Goal: Feedback & Contribution: Submit feedback/report problem

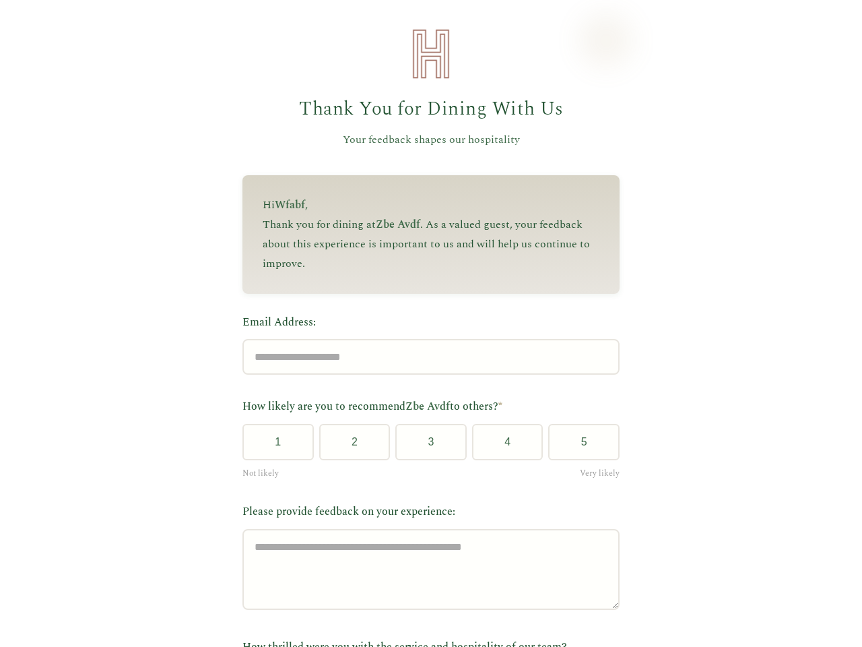
click at [425, 323] on label "Email Address:" at bounding box center [431, 323] width 377 height 18
click at [425, 339] on input "Email Address:" at bounding box center [431, 357] width 377 height 36
click at [425, 323] on label "Email Address:" at bounding box center [431, 323] width 377 height 18
click at [425, 339] on input "Email Address:" at bounding box center [431, 357] width 377 height 36
click at [273, 447] on button "1" at bounding box center [278, 442] width 71 height 36
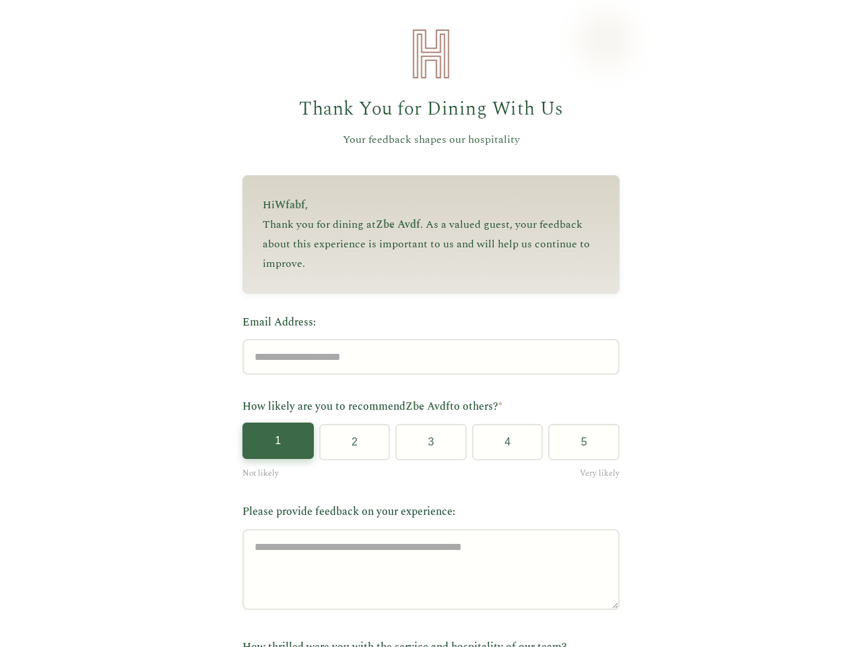
click at [349, 447] on button "2" at bounding box center [354, 442] width 71 height 36
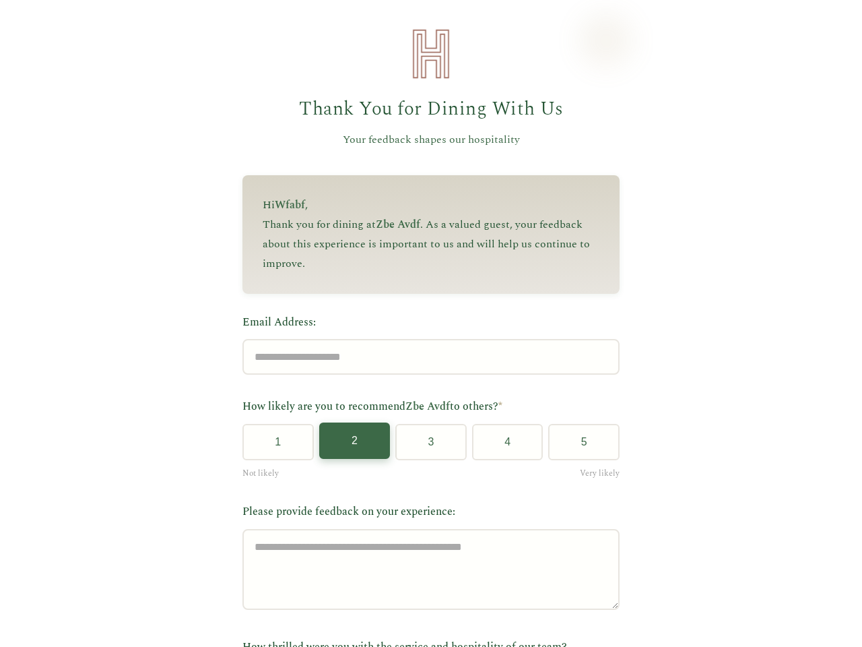
click at [426, 447] on button "3" at bounding box center [431, 442] width 71 height 36
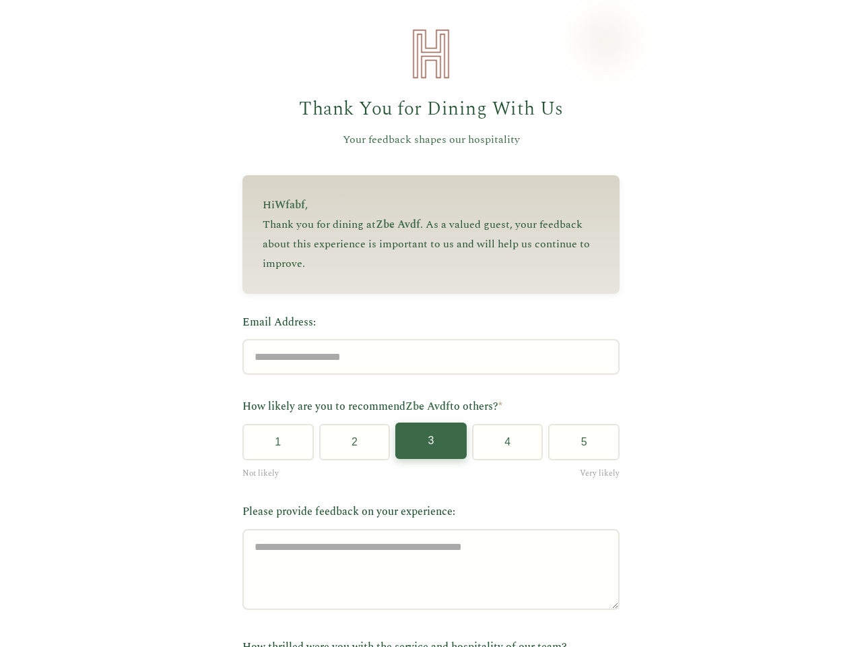
click at [502, 447] on button "4" at bounding box center [507, 442] width 71 height 36
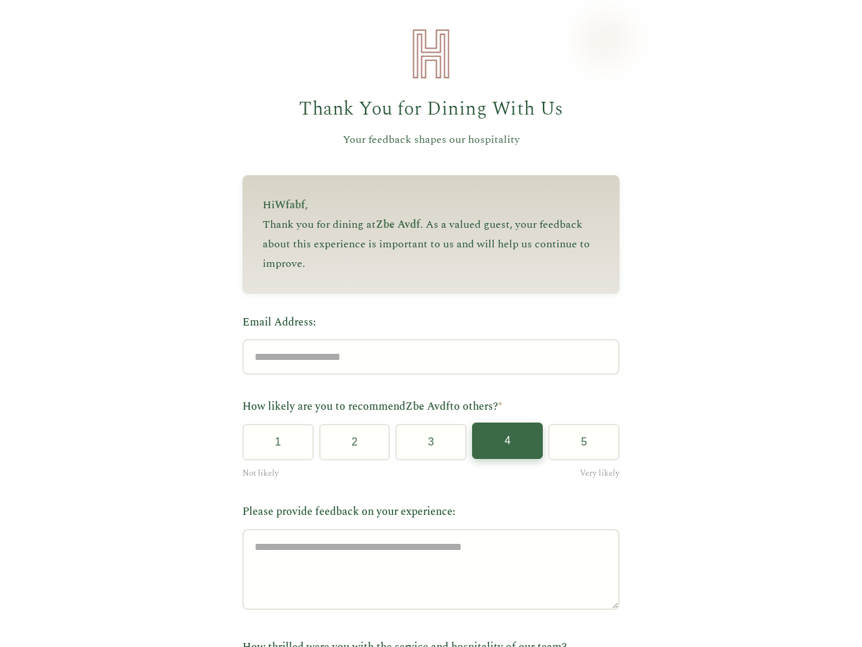
click at [579, 447] on button "5" at bounding box center [583, 442] width 71 height 36
